Goal: Information Seeking & Learning: Find specific fact

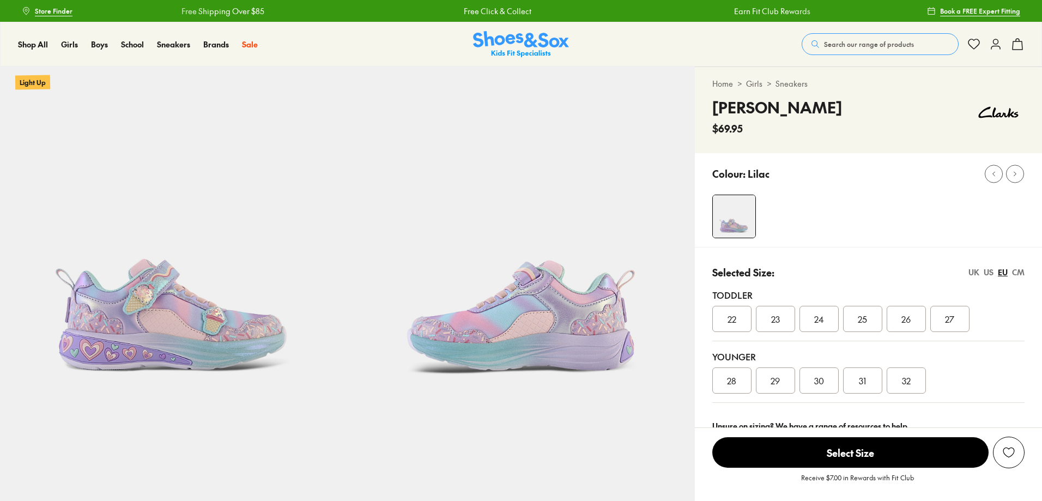
select select "*"
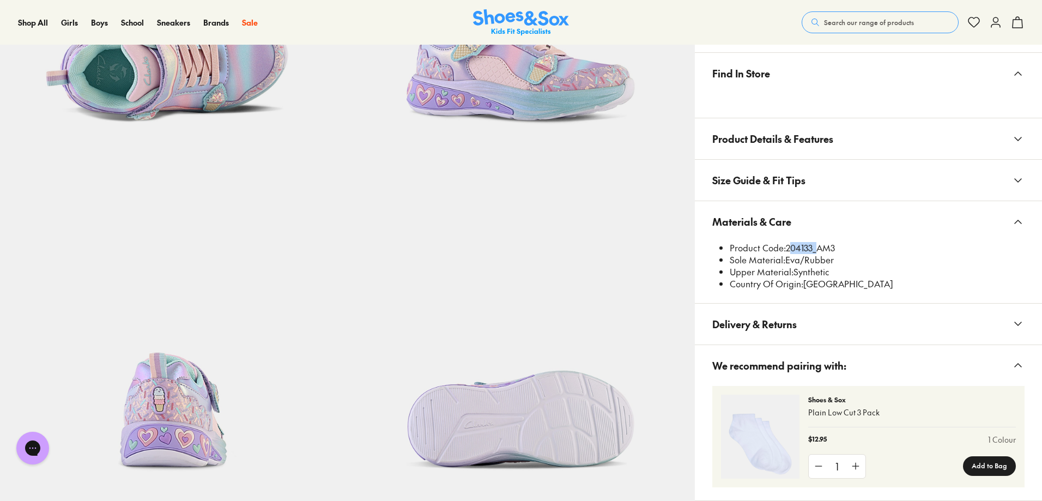
click at [914, 29] on button "Search our range of products" at bounding box center [880, 22] width 157 height 22
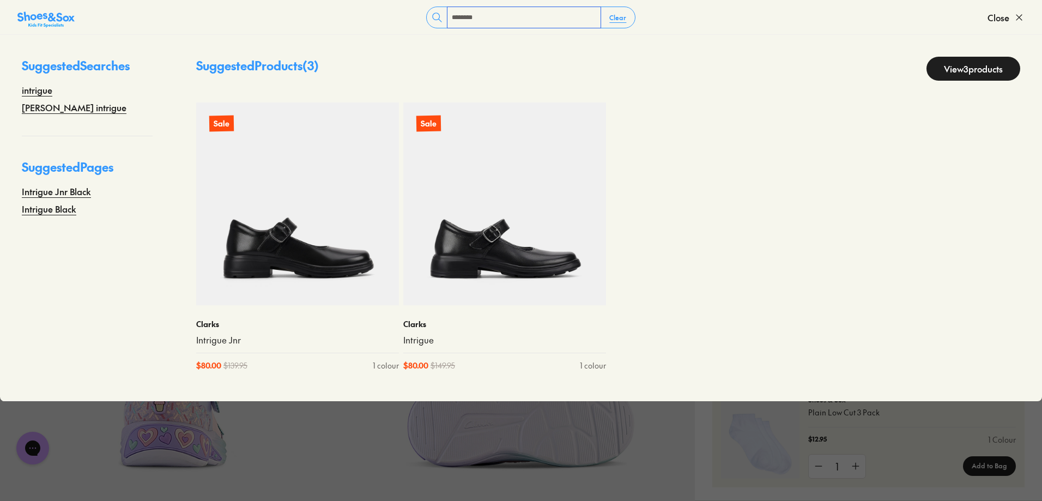
type input "********"
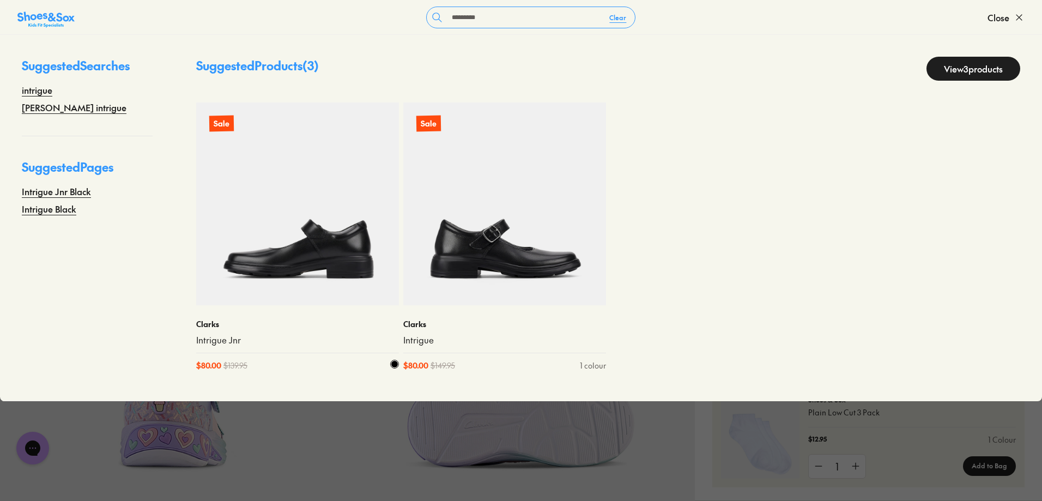
click at [215, 334] on link "Intrigue Jnr" at bounding box center [297, 340] width 203 height 12
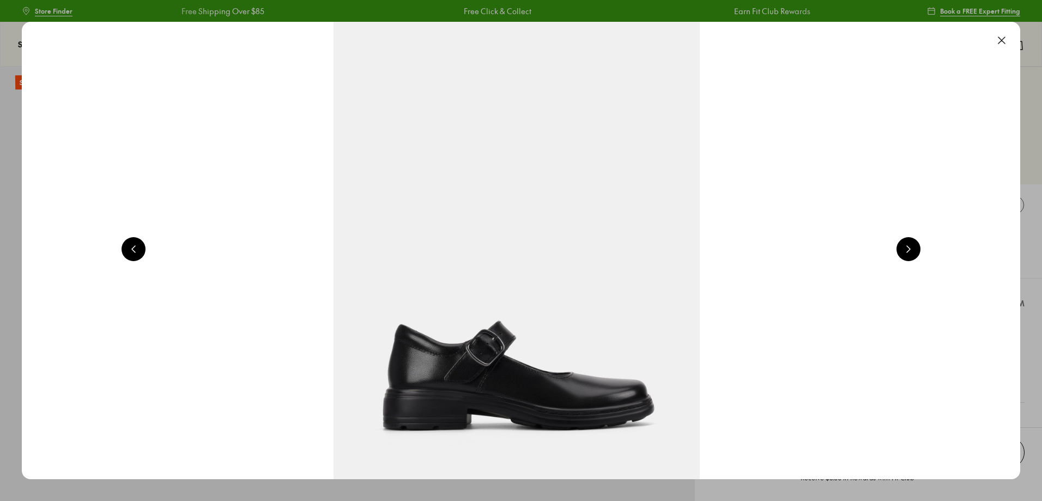
click at [1008, 38] on button at bounding box center [1002, 40] width 24 height 24
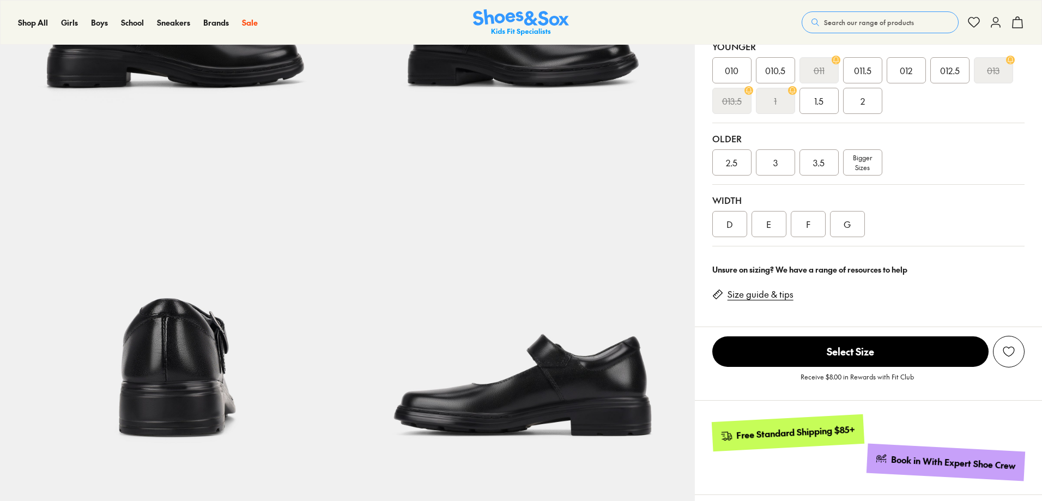
scroll to position [436, 0]
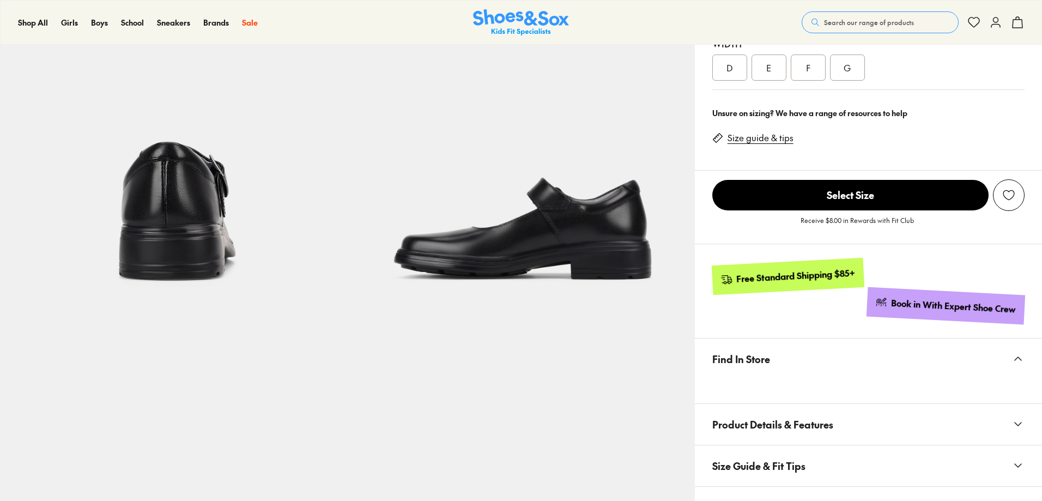
select select "*"
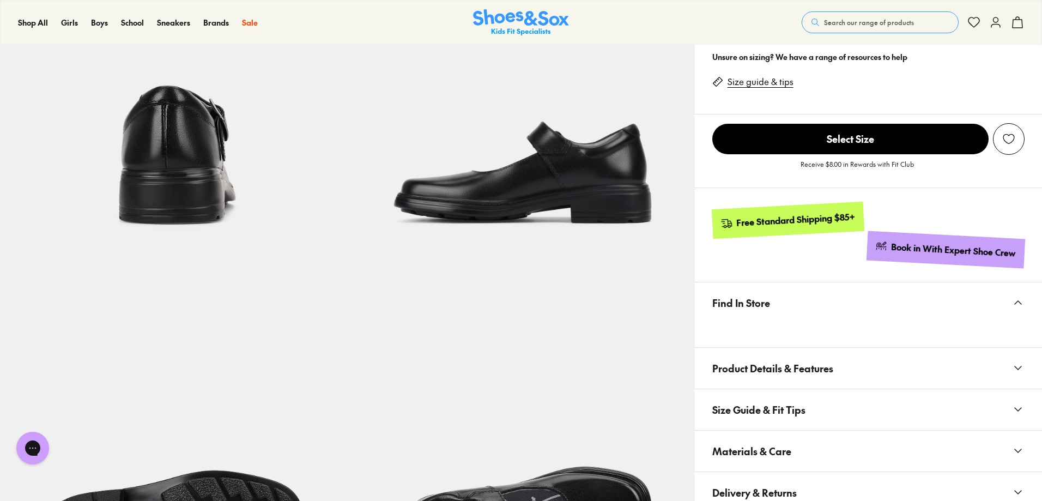
scroll to position [545, 0]
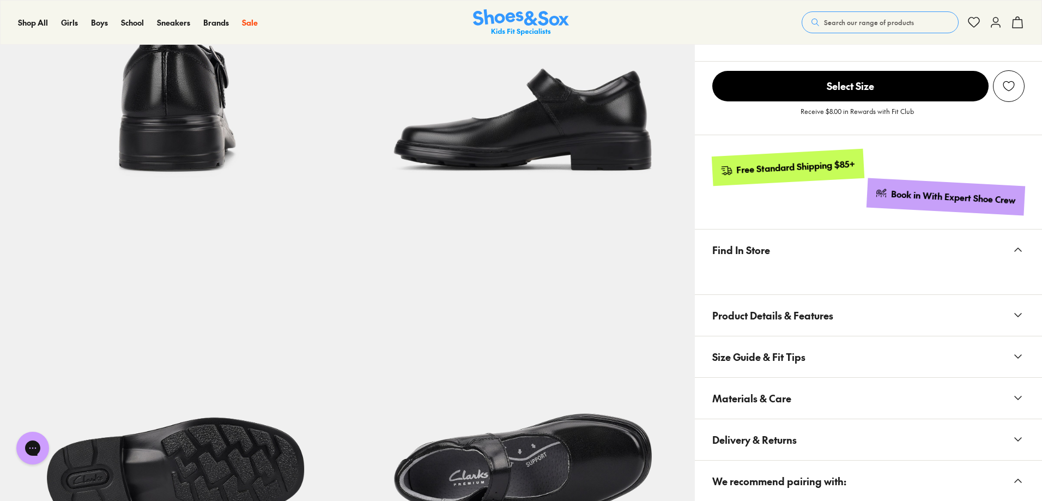
click at [771, 404] on span "Materials & Care" at bounding box center [752, 398] width 79 height 32
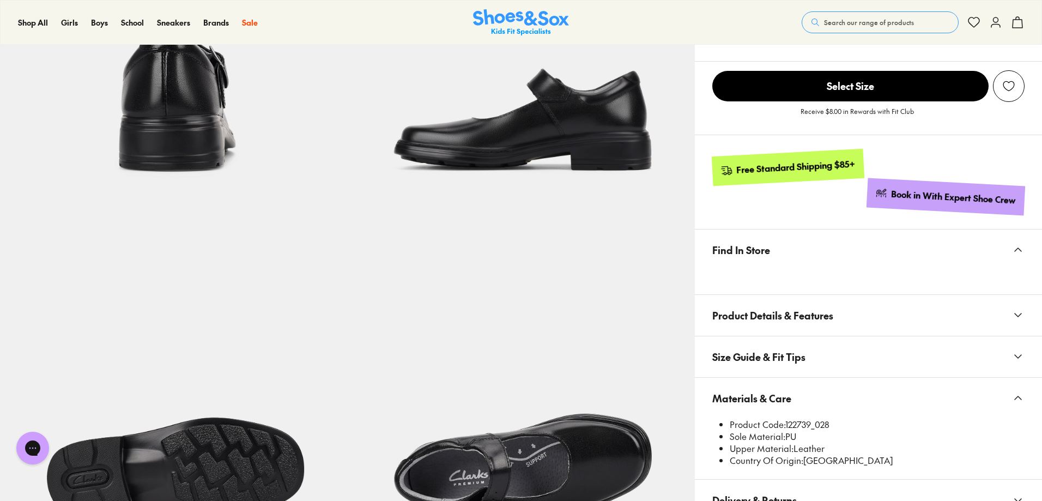
click at [798, 417] on button "Materials & Care" at bounding box center [868, 398] width 347 height 41
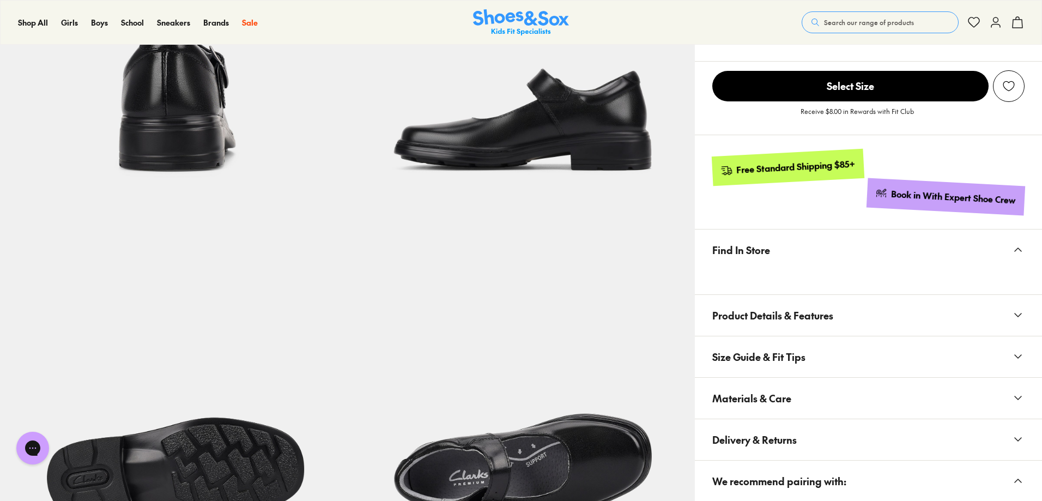
click at [798, 417] on button "Materials & Care" at bounding box center [868, 398] width 347 height 41
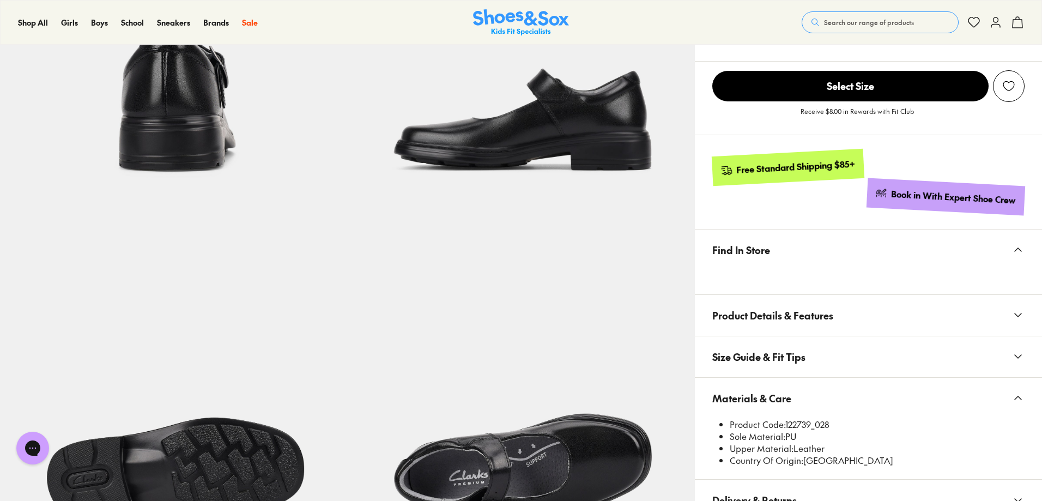
click at [798, 427] on li "Product Code: 122739_028" at bounding box center [877, 425] width 295 height 12
click at [799, 427] on li "Product Code: 122739_028" at bounding box center [877, 425] width 295 height 12
copy li "122739_028"
